Goal: Information Seeking & Learning: Learn about a topic

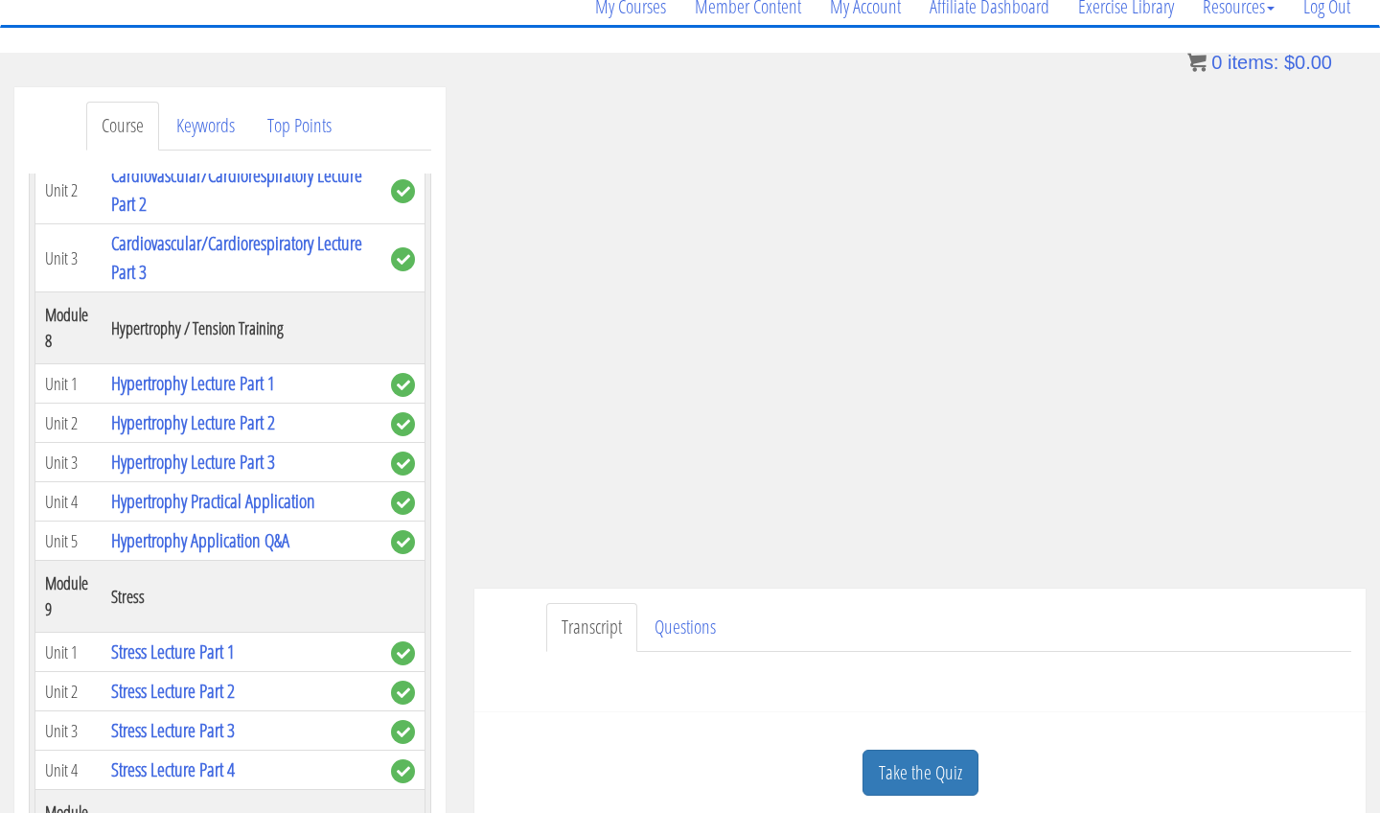
scroll to position [164, 0]
click at [894, 768] on link "Take the Quiz" at bounding box center [921, 773] width 116 height 47
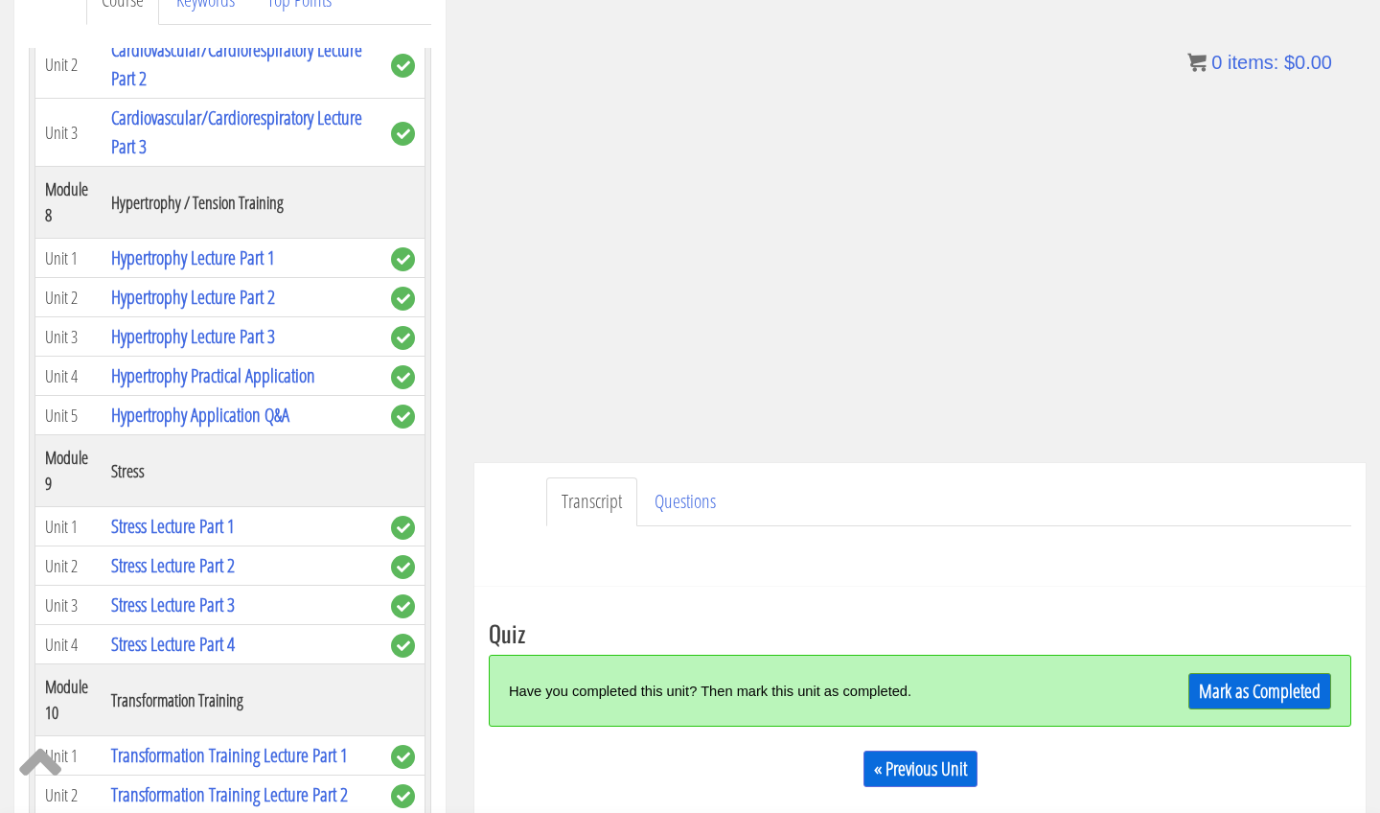
scroll to position [313, 0]
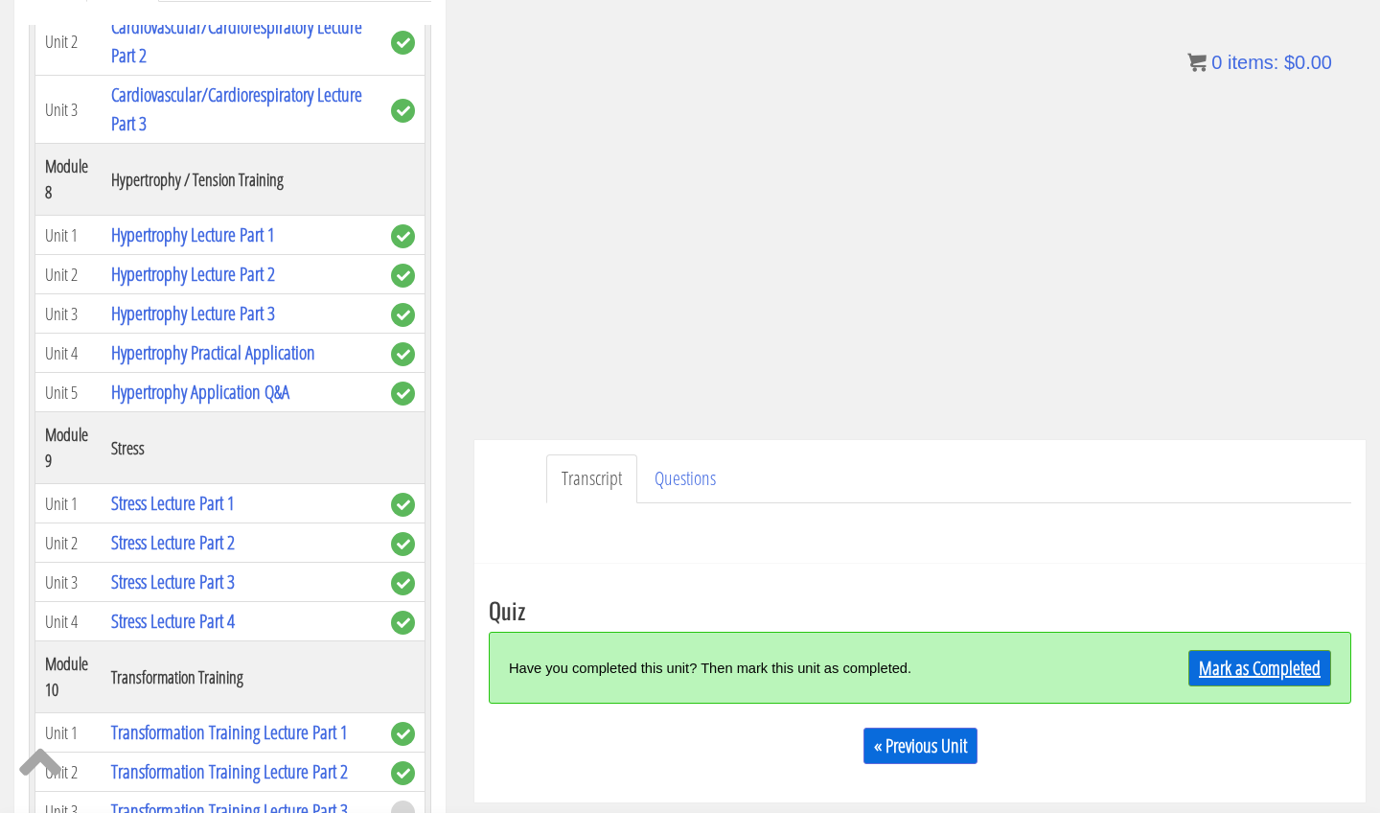
click at [1223, 669] on link "Mark as Completed" at bounding box center [1260, 668] width 143 height 36
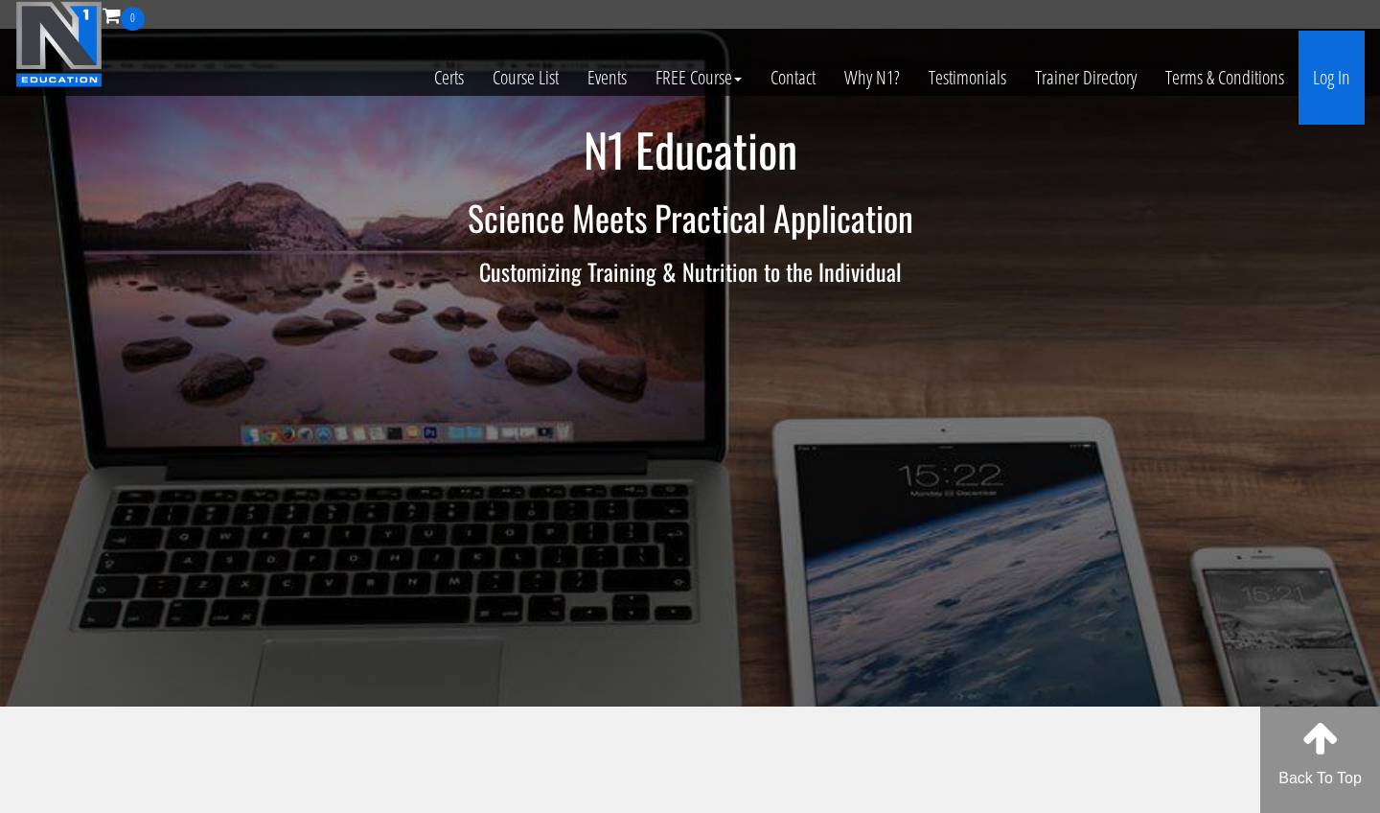
click at [1301, 88] on link "Log In" at bounding box center [1332, 78] width 66 height 94
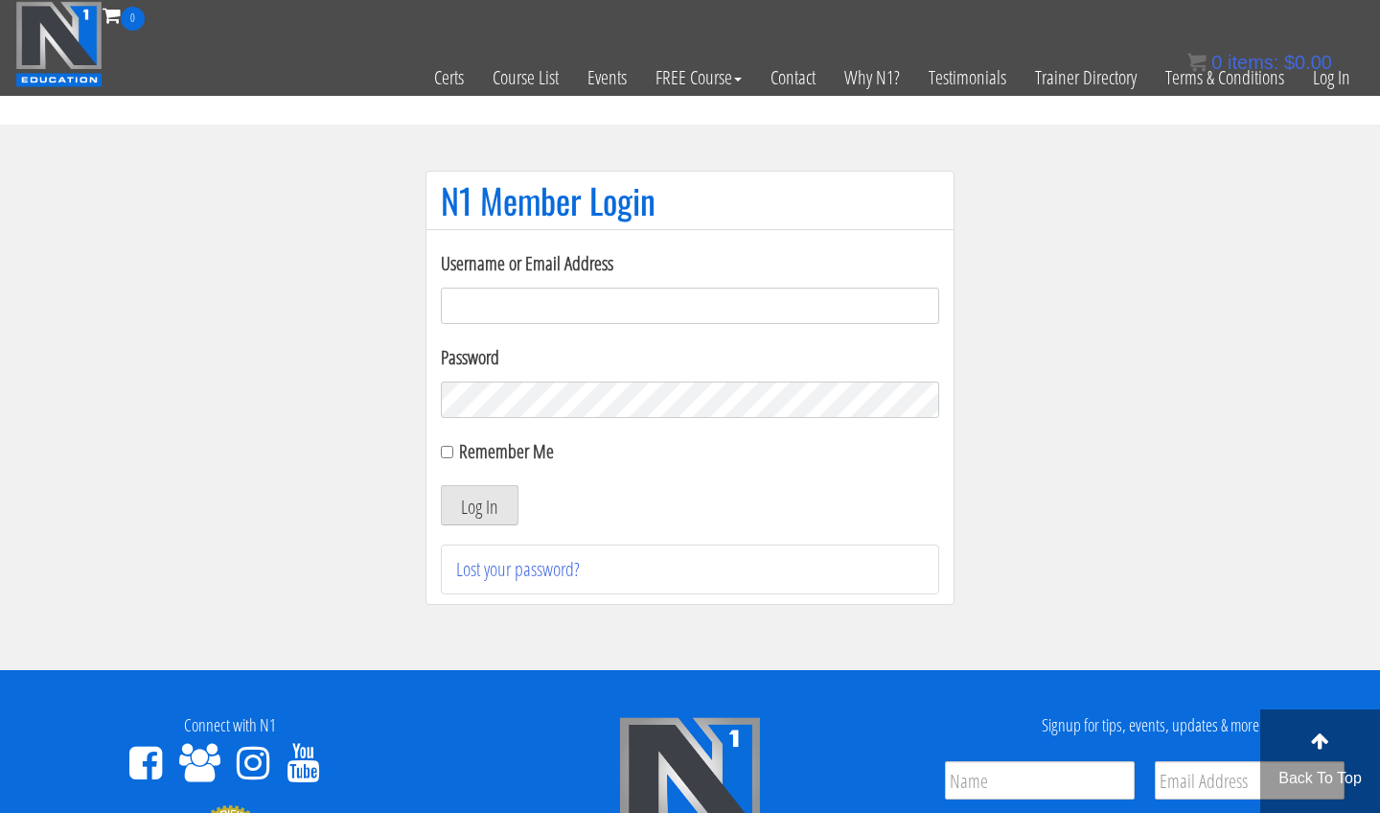
type input "m.lopez0288@gmail.com"
click at [464, 510] on button "Log In" at bounding box center [480, 505] width 78 height 40
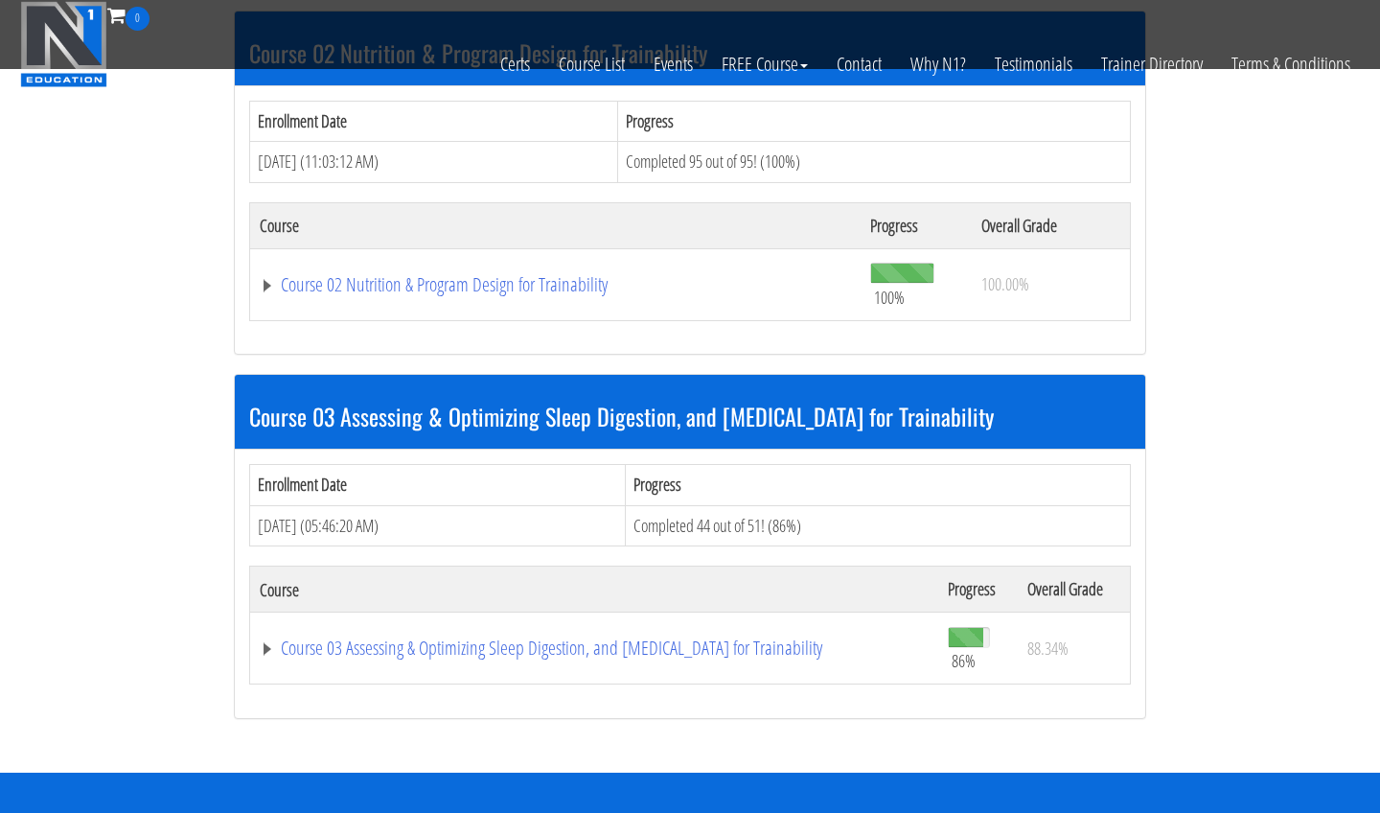
scroll to position [966, 0]
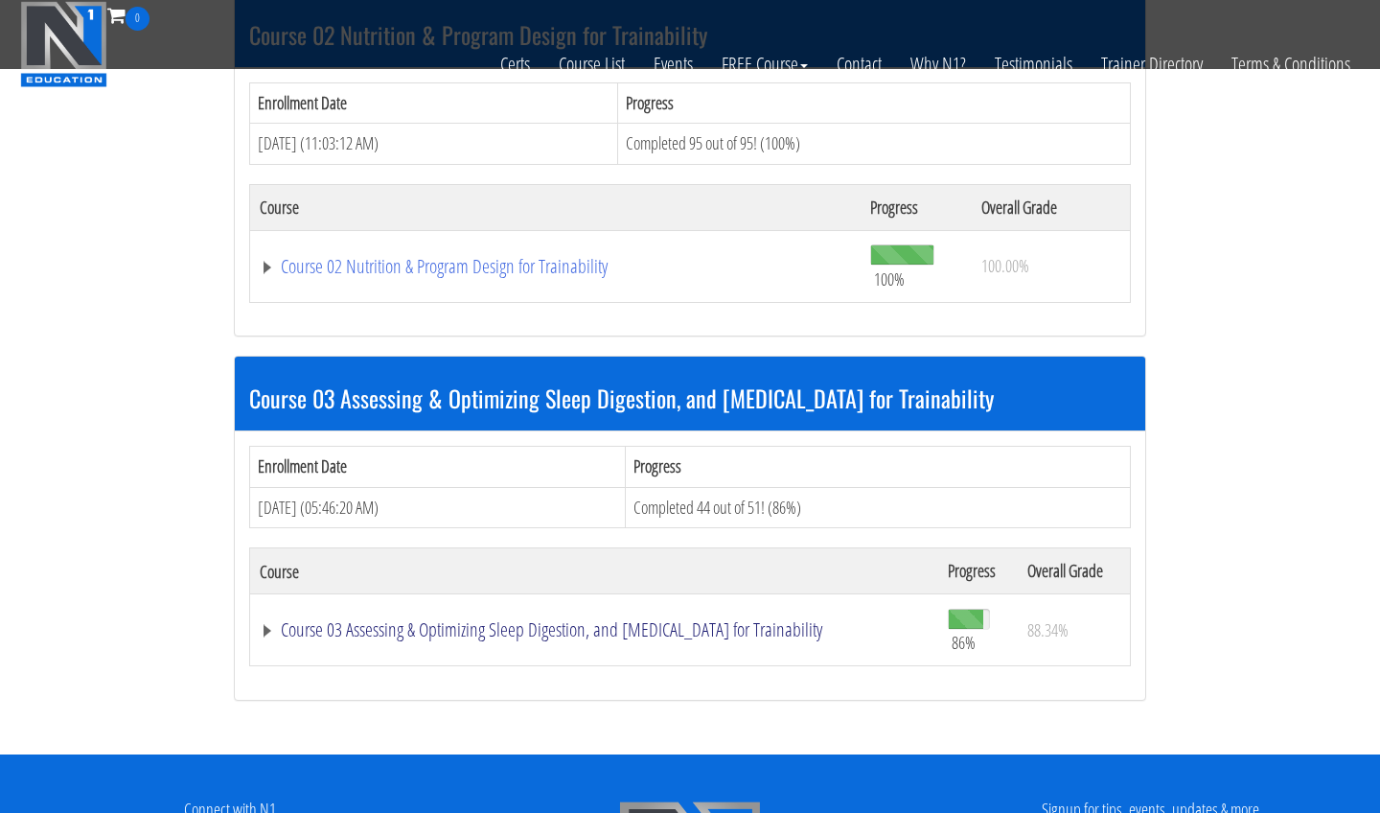
click at [690, 632] on link "Course 03 Assessing & Optimizing Sleep Digestion, and Stress Management for Tra…" at bounding box center [594, 629] width 669 height 19
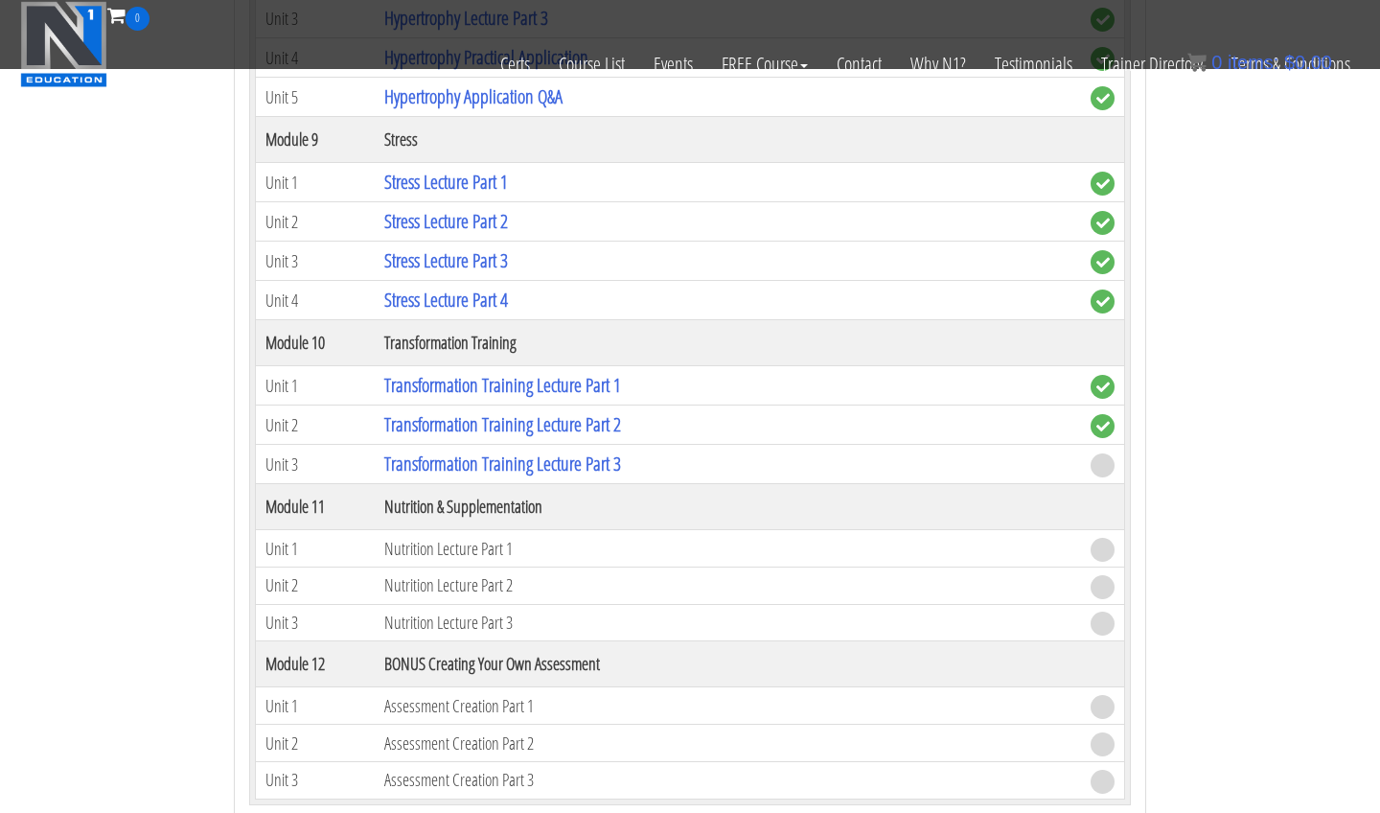
scroll to position [3382, 0]
click at [609, 455] on link "Transformation Training Lecture Part 3" at bounding box center [502, 465] width 237 height 26
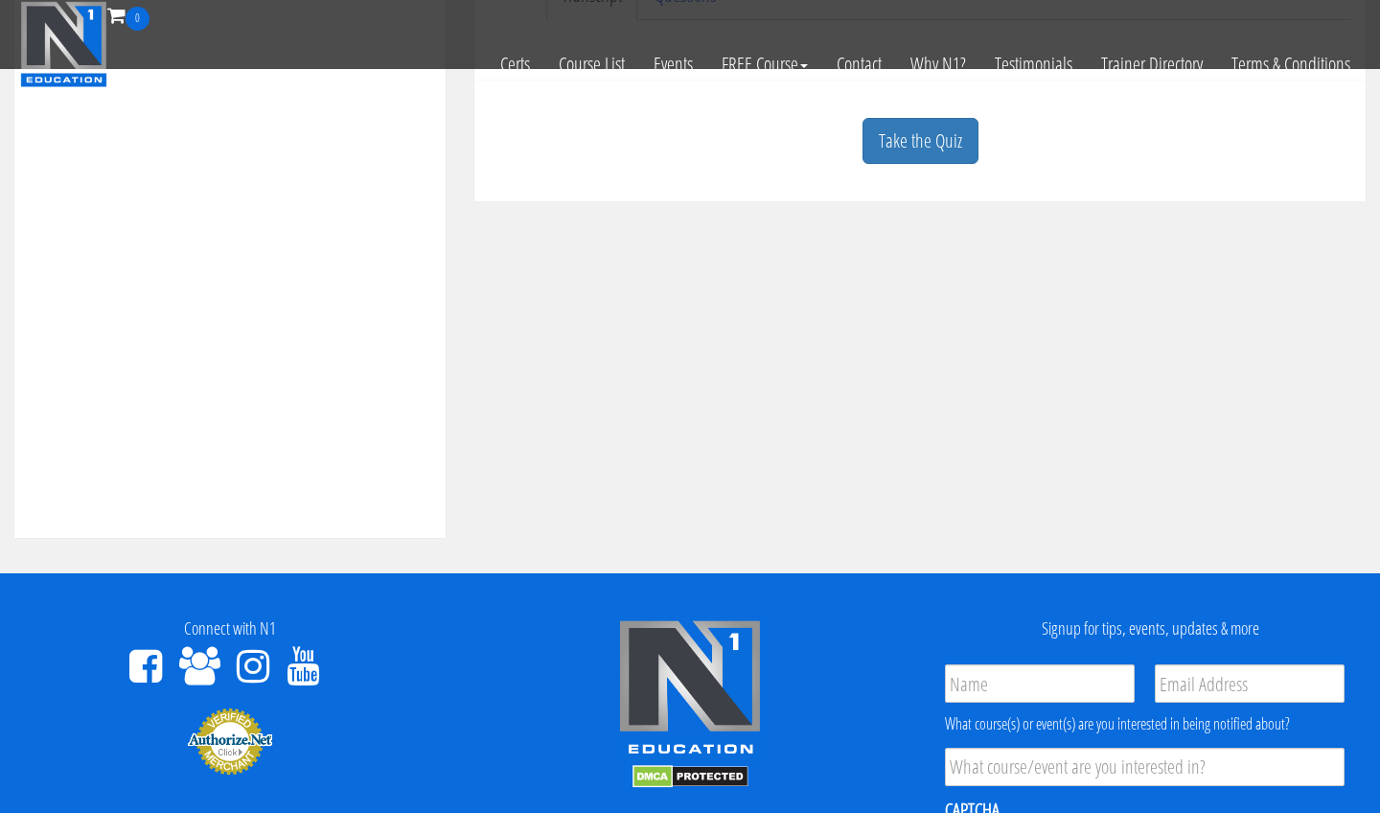
scroll to position [235, 0]
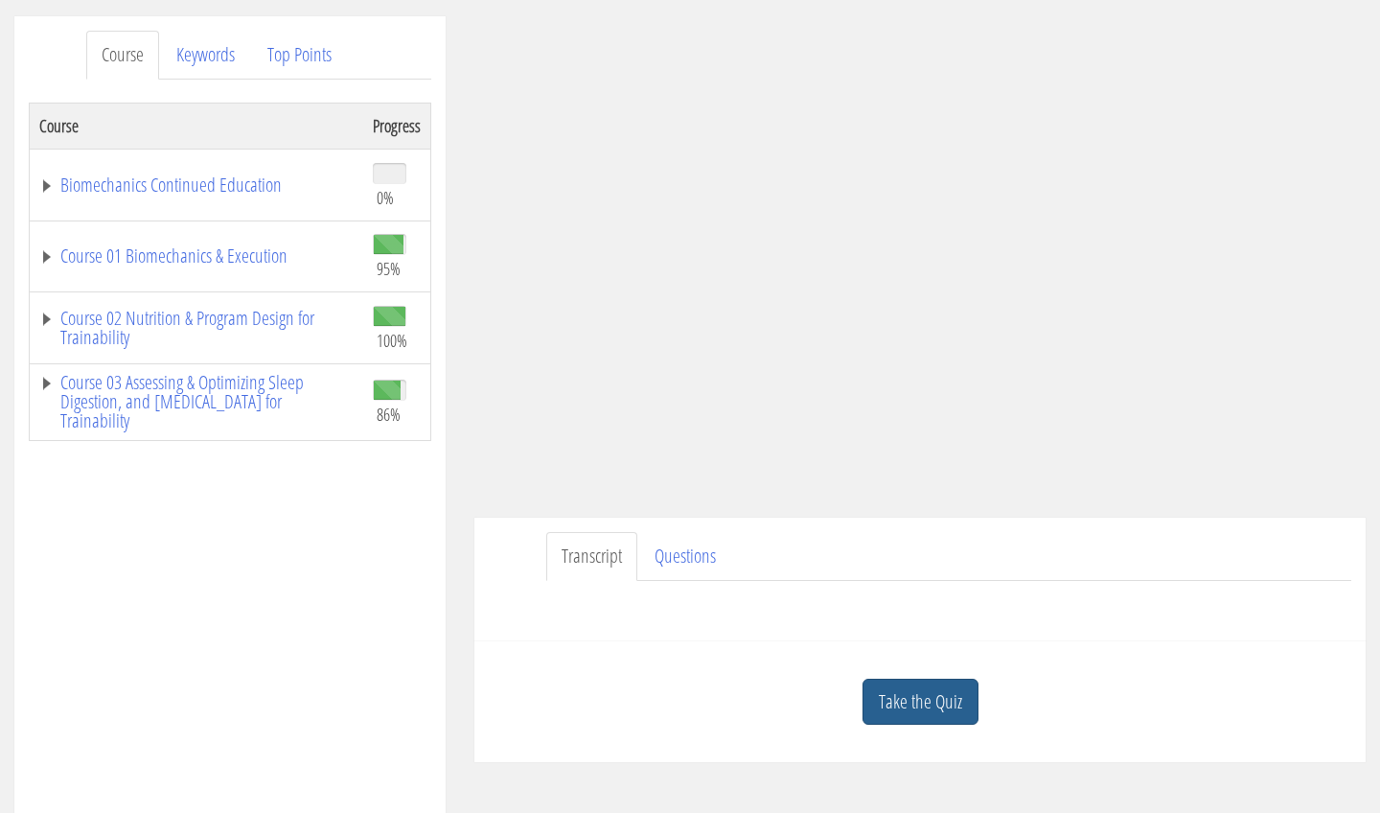
click at [940, 709] on link "Take the Quiz" at bounding box center [921, 702] width 116 height 47
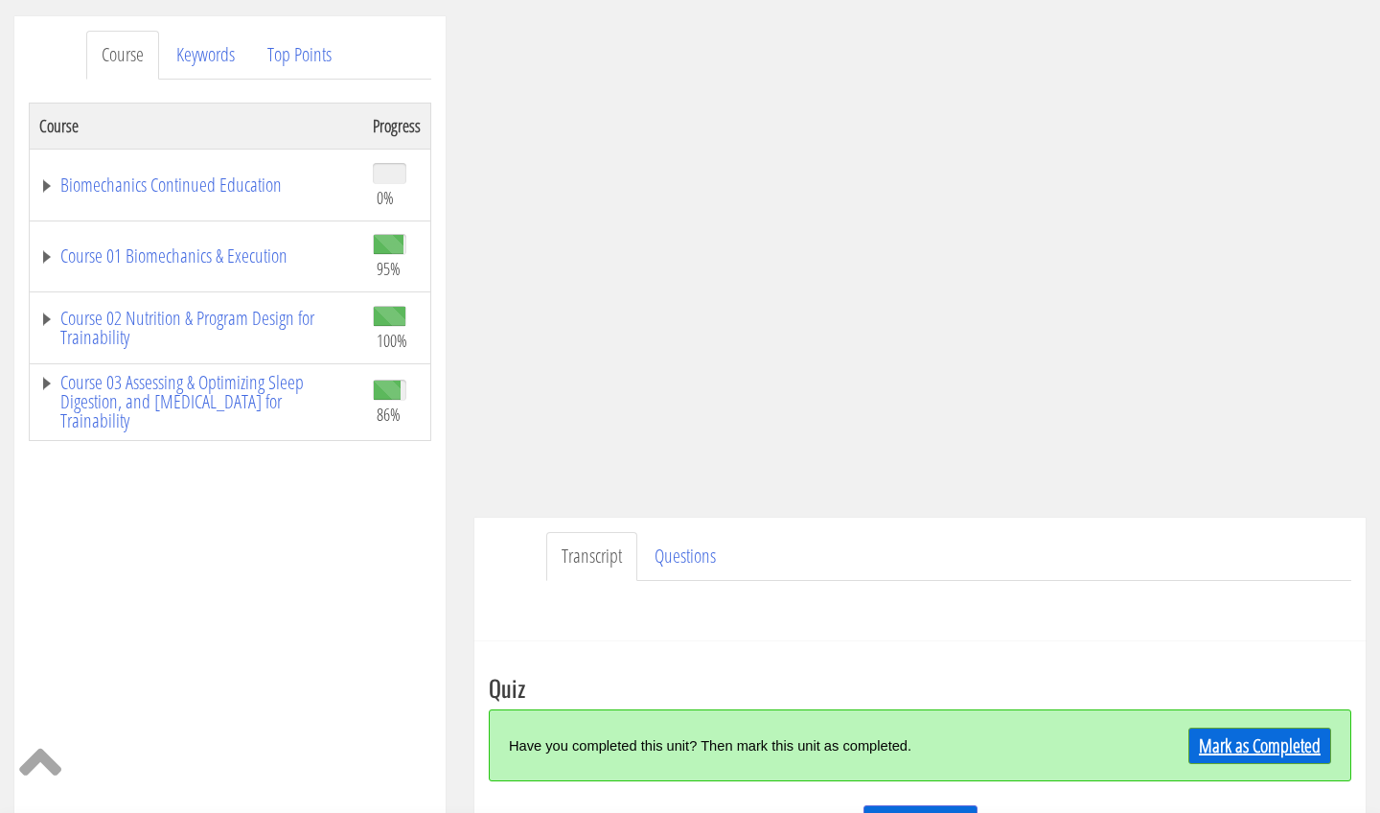
click at [1212, 755] on link "Mark as Completed" at bounding box center [1260, 746] width 143 height 36
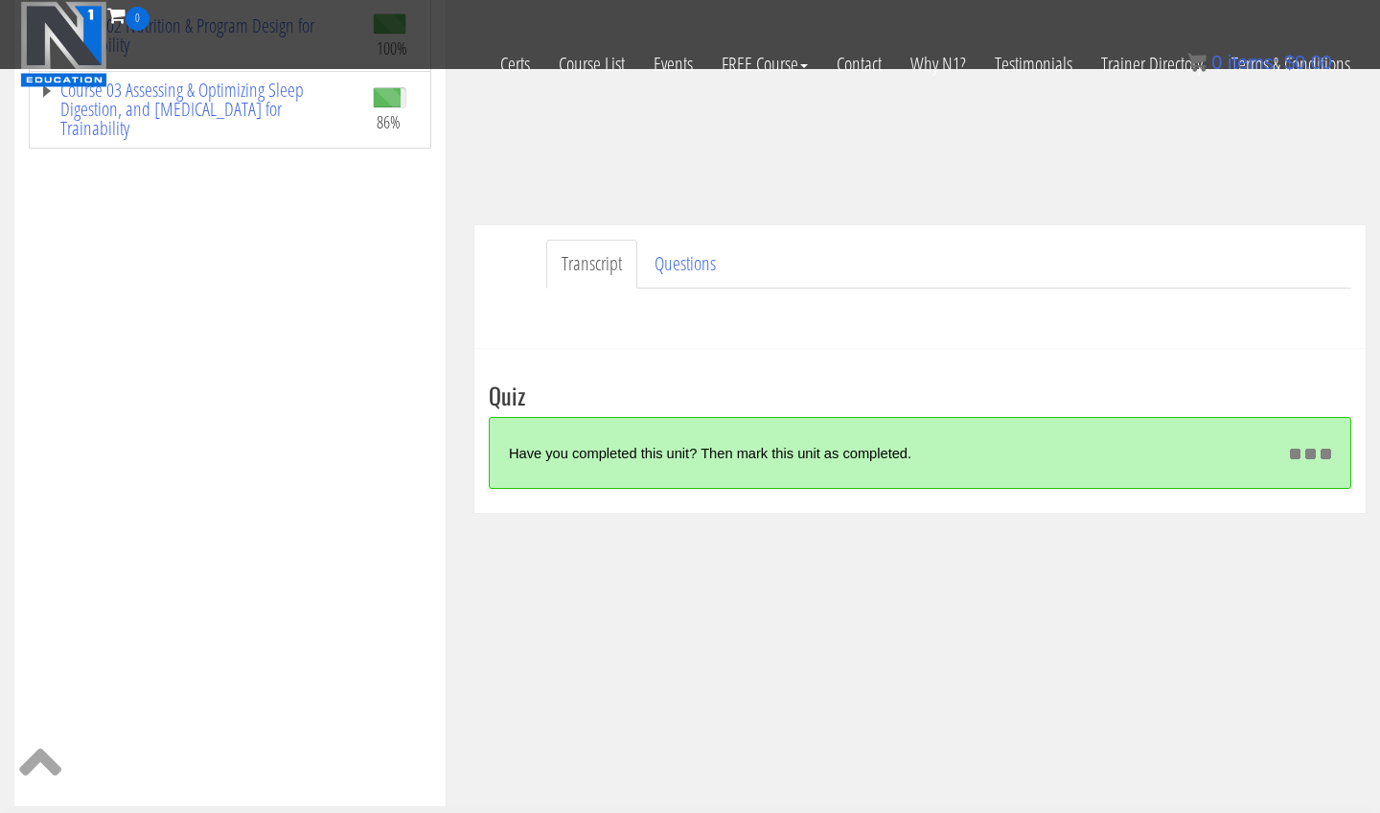
scroll to position [406, 0]
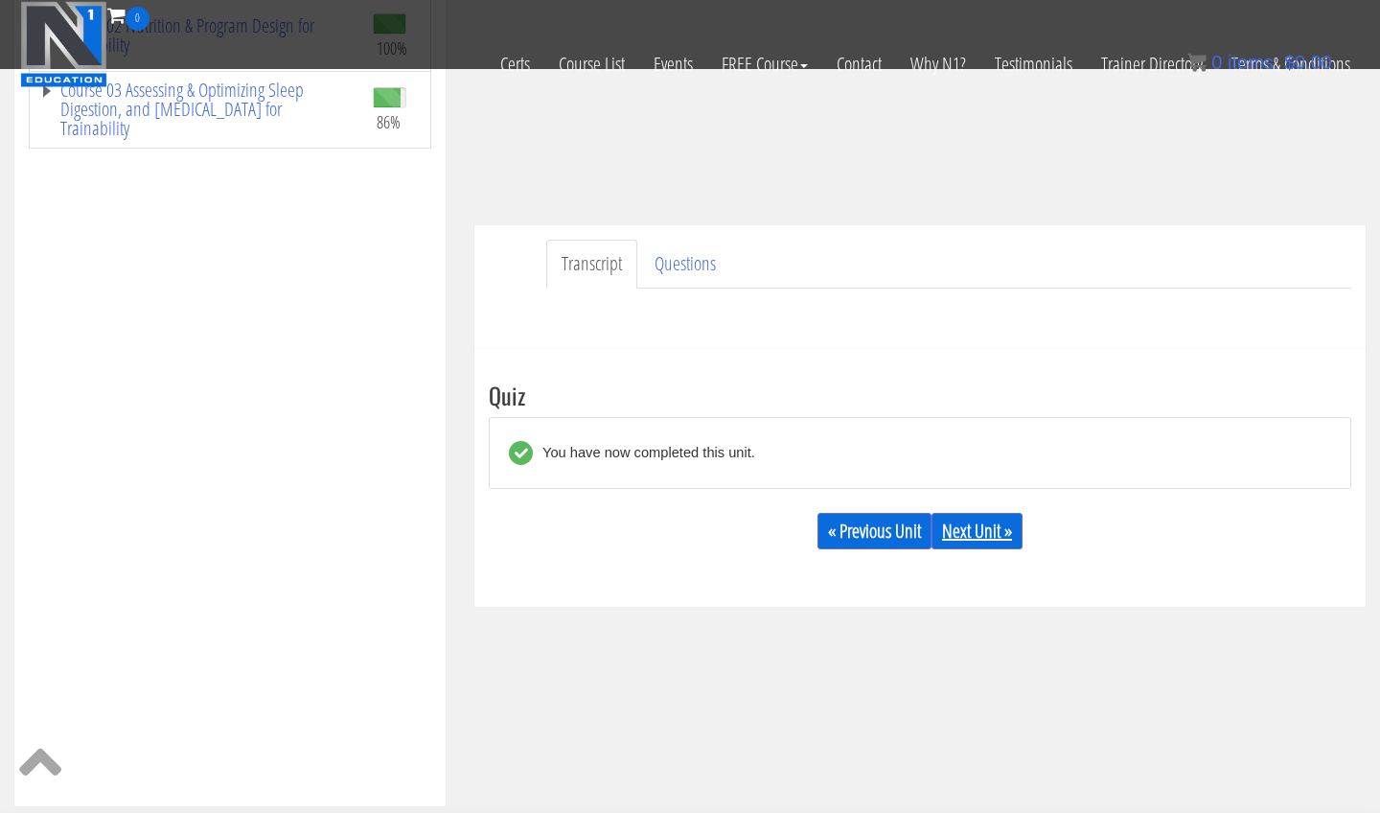
click at [981, 514] on link "Next Unit »" at bounding box center [977, 531] width 91 height 36
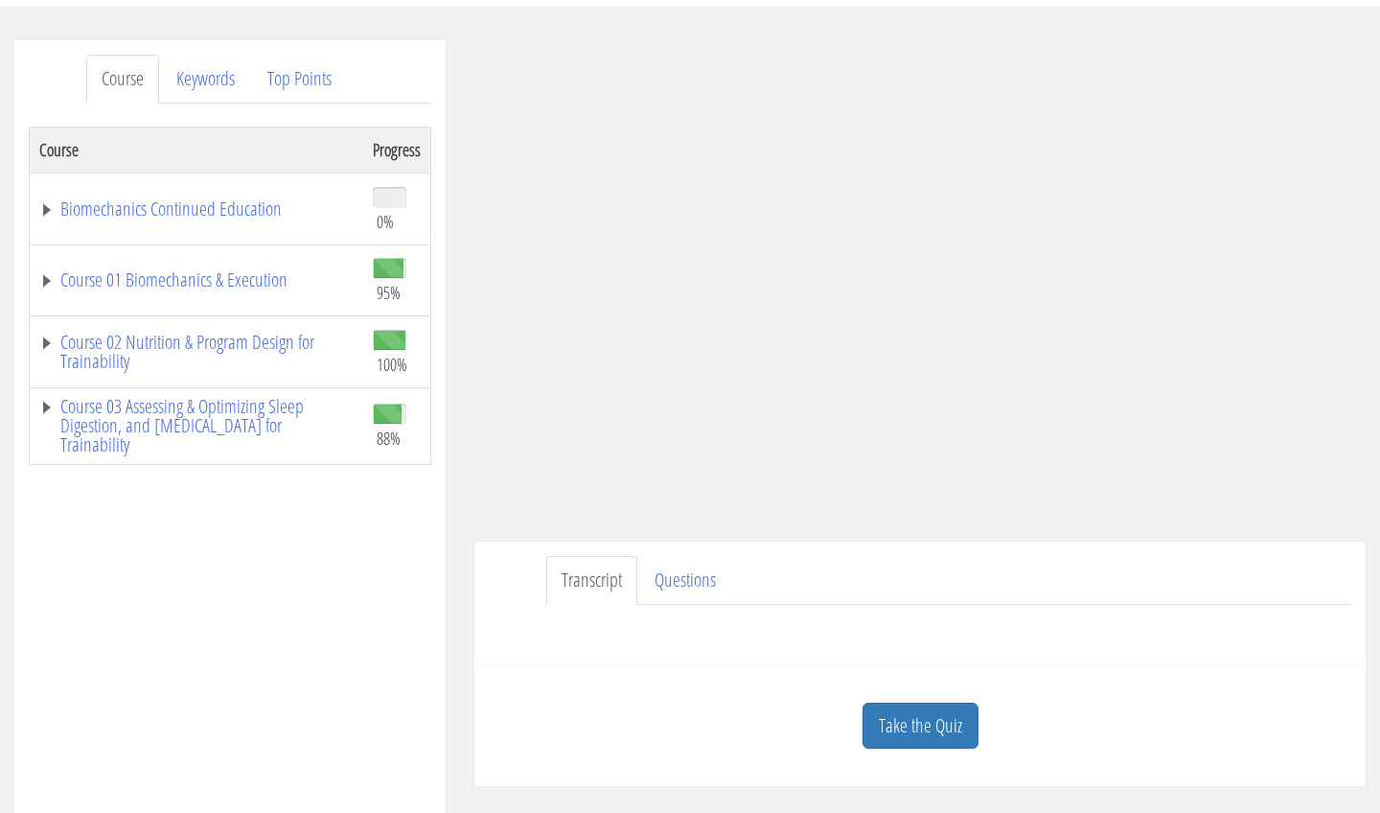
scroll to position [203, 0]
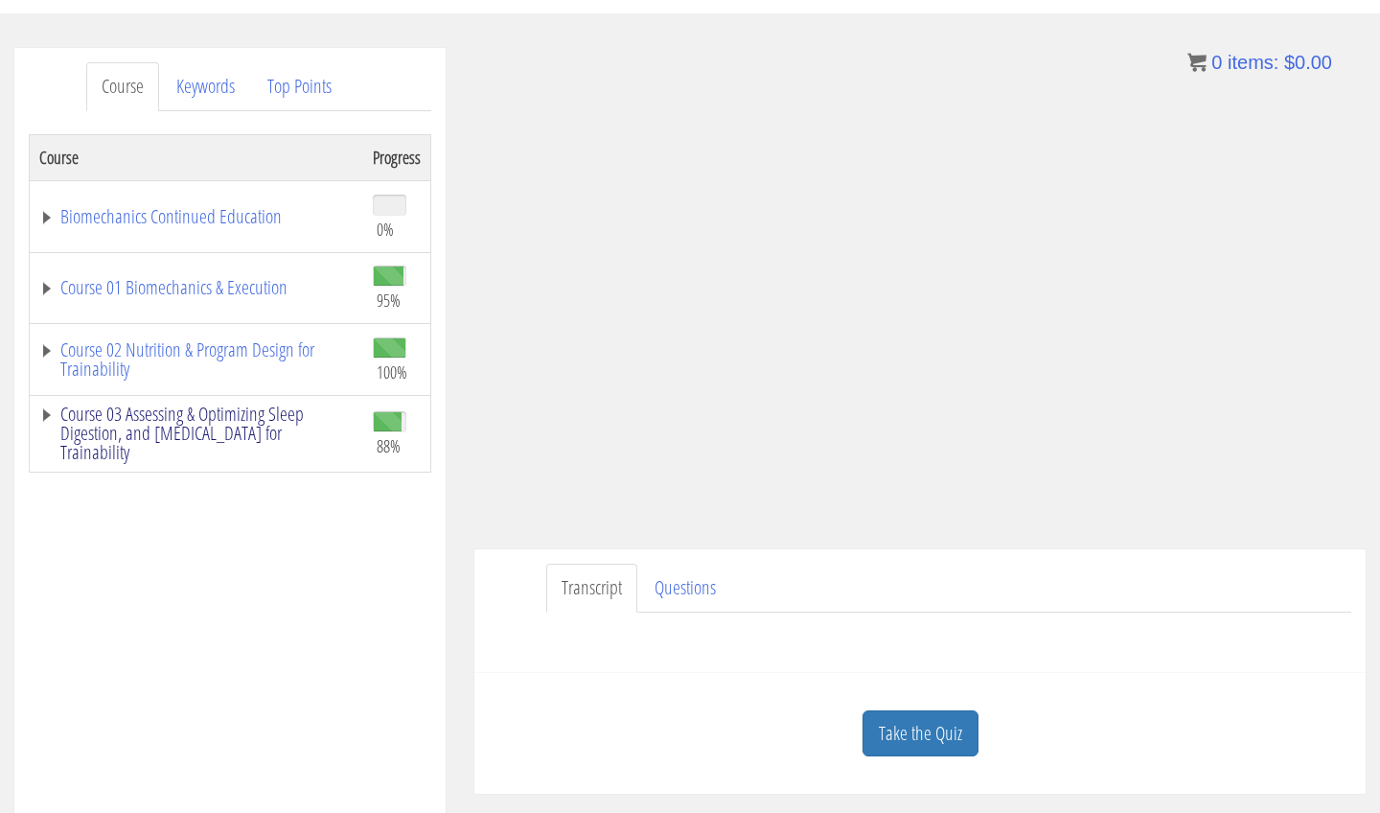
click at [281, 436] on link "Course 03 Assessing & Optimizing Sleep Digestion, and [MEDICAL_DATA] for Traina…" at bounding box center [196, 434] width 314 height 58
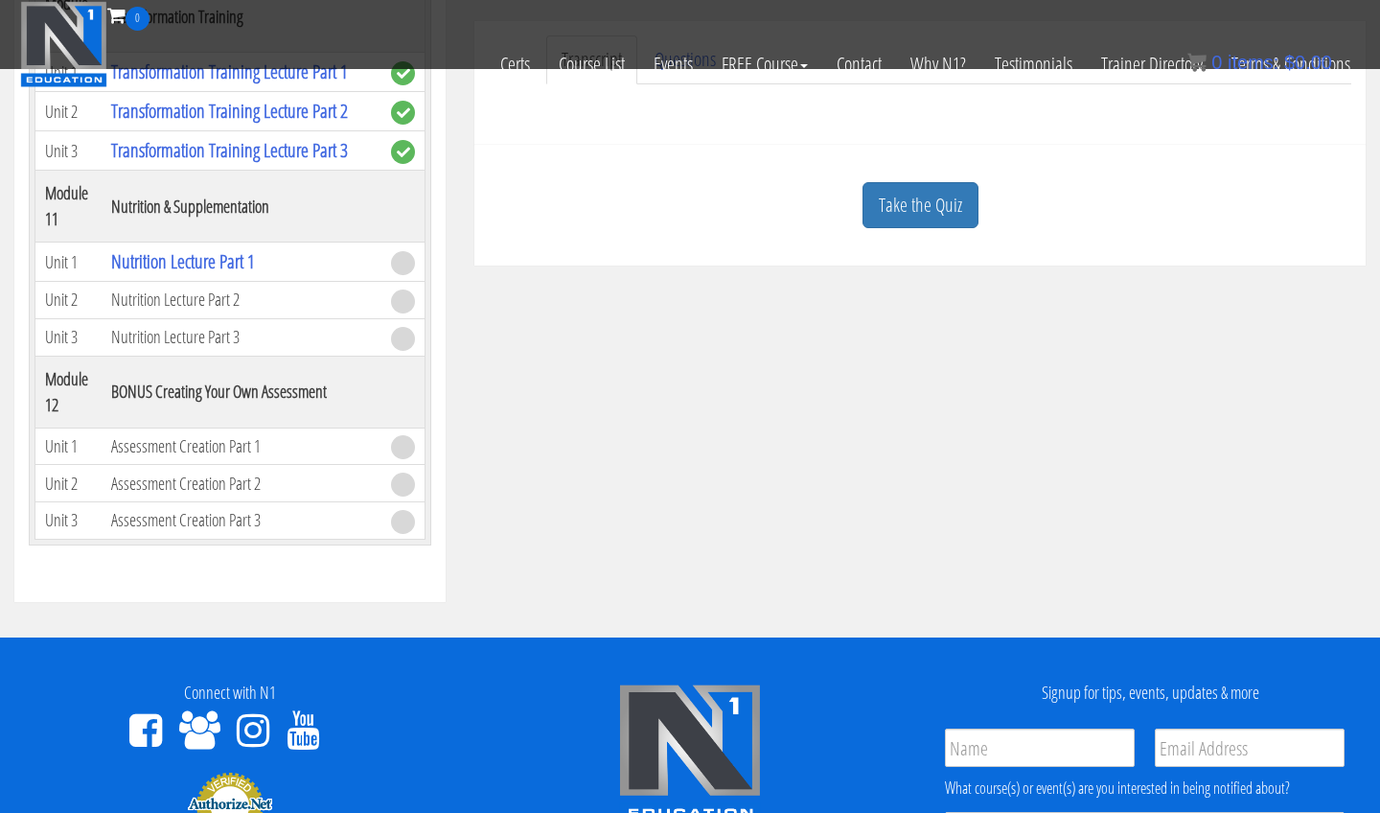
scroll to position [645, 0]
